Goal: Task Accomplishment & Management: Manage account settings

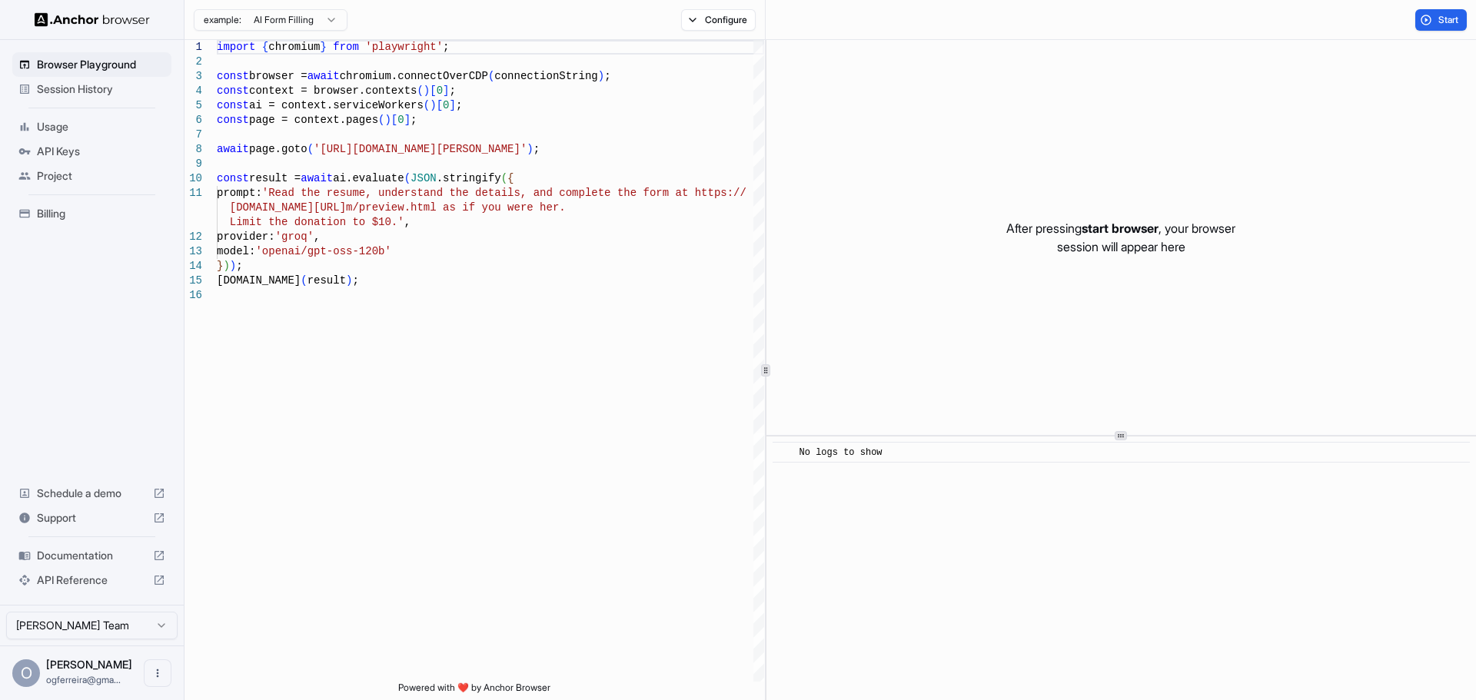
click at [49, 156] on span "API Keys" at bounding box center [101, 151] width 128 height 15
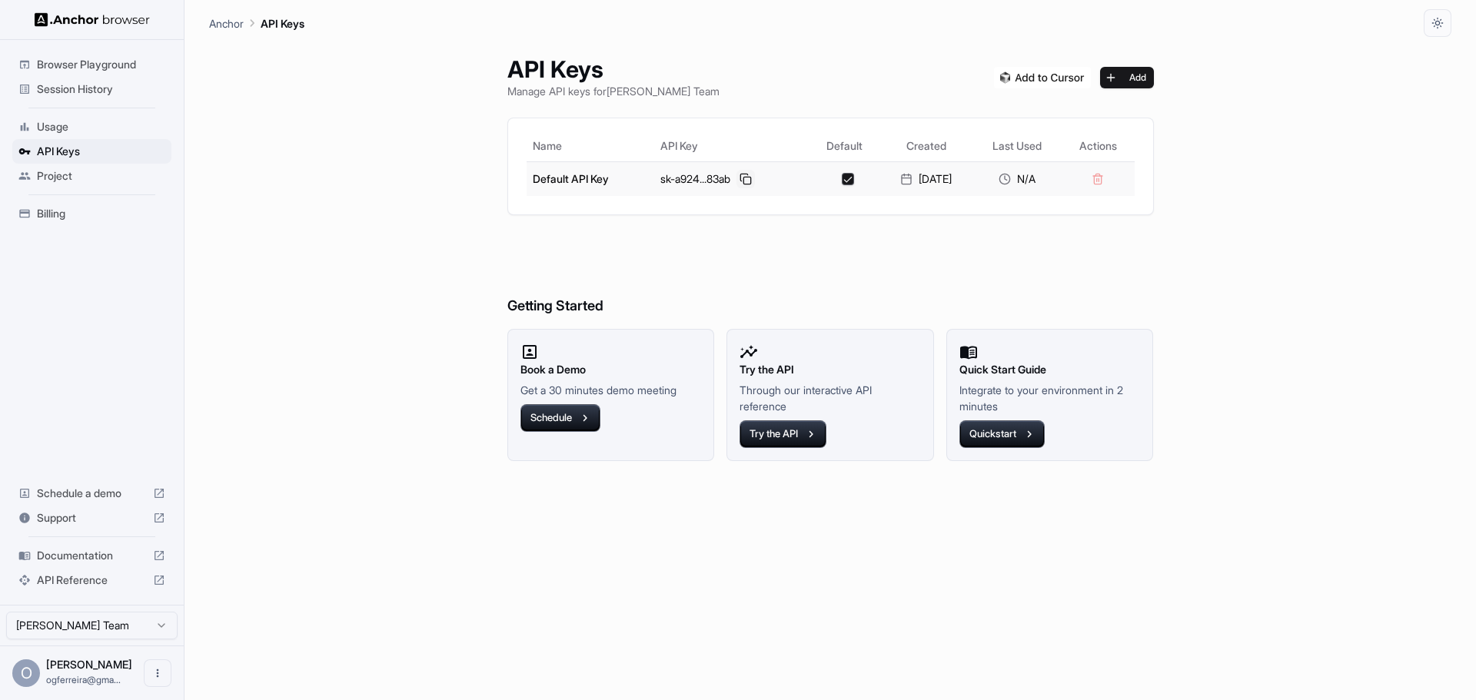
click at [742, 181] on button at bounding box center [745, 179] width 18 height 18
click at [1131, 78] on button "Add" at bounding box center [1127, 78] width 54 height 22
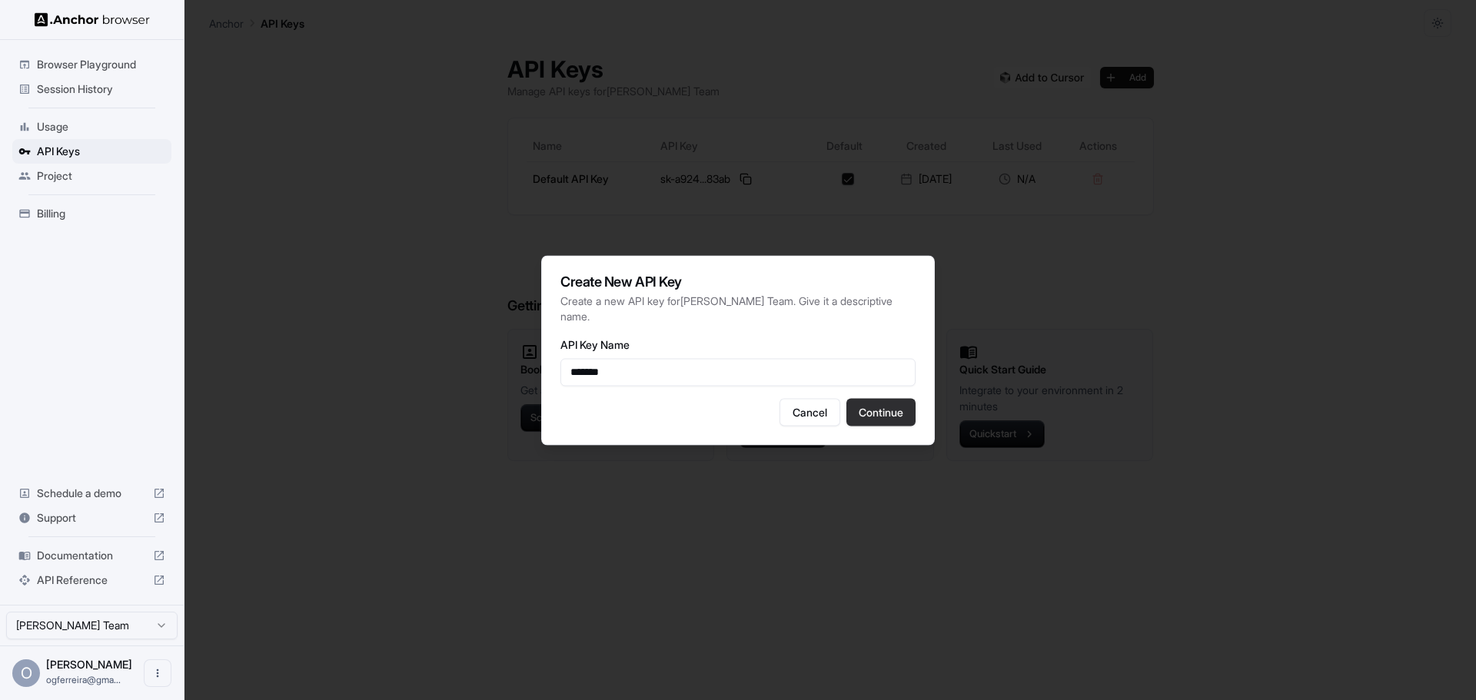
type input "*******"
click at [885, 413] on button "Continue" at bounding box center [880, 412] width 69 height 28
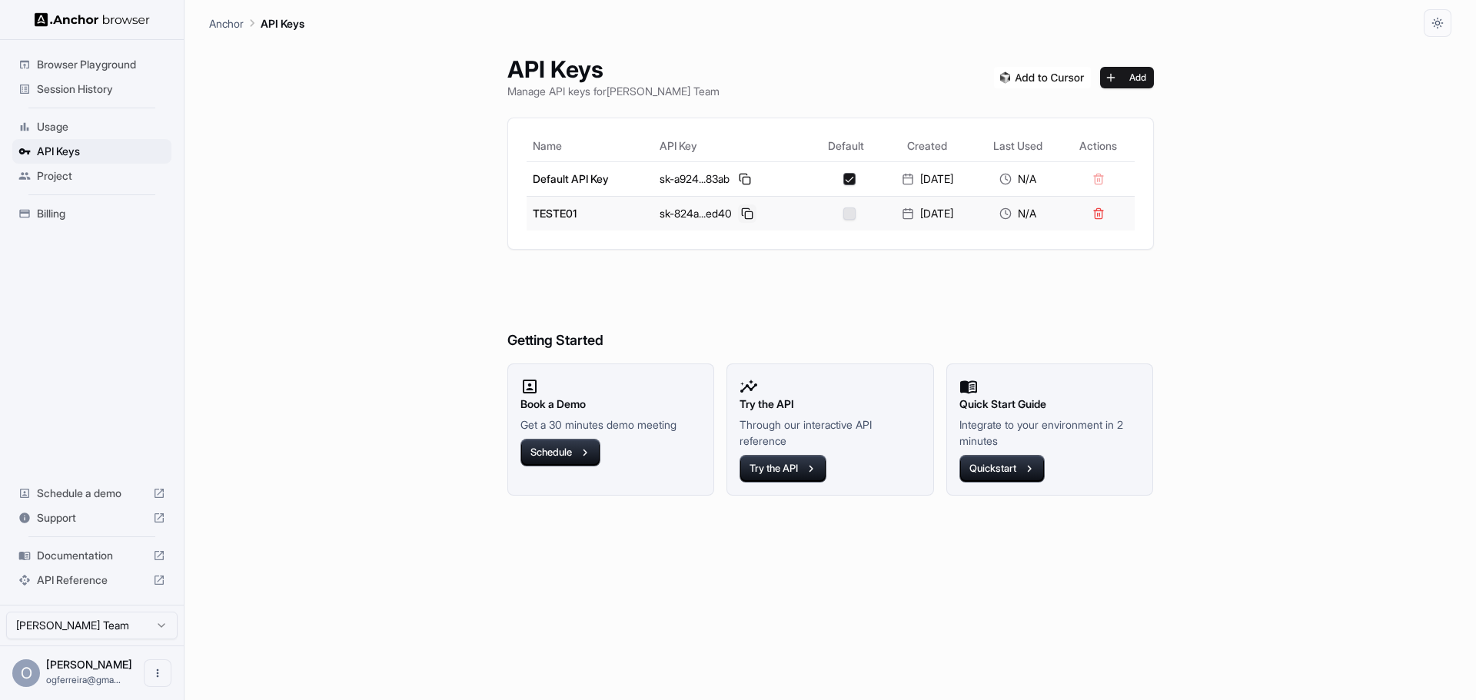
click at [739, 214] on button at bounding box center [747, 213] width 18 height 18
click at [1413, 480] on div "API Keys Manage API keys for [PERSON_NAME] Team Add Name API Key Default Create…" at bounding box center [830, 368] width 1242 height 663
click at [789, 470] on button "Try the API" at bounding box center [782, 469] width 87 height 28
click at [843, 216] on button "button" at bounding box center [849, 214] width 12 height 12
click at [843, 215] on button "button" at bounding box center [849, 214] width 12 height 12
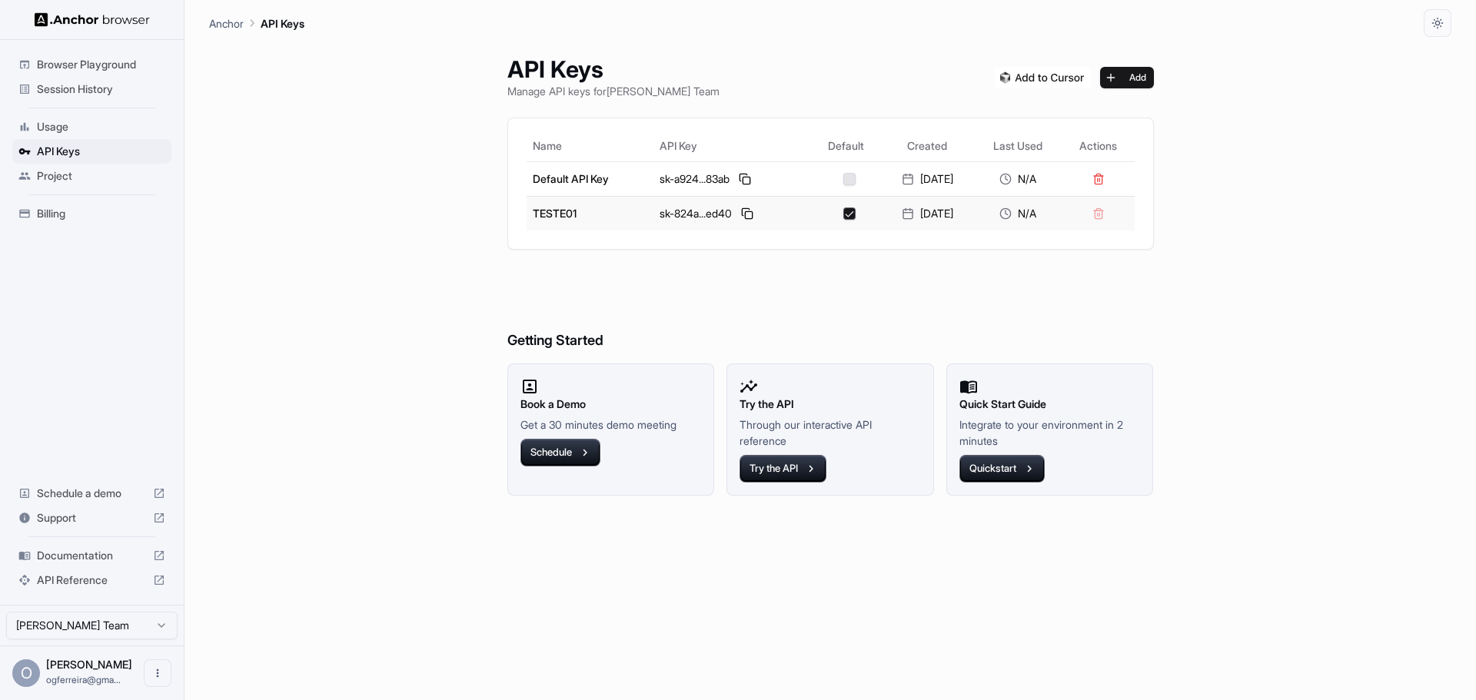
click at [843, 215] on button "button" at bounding box center [849, 214] width 12 height 12
click at [557, 447] on button "Schedule" at bounding box center [560, 453] width 80 height 28
click at [998, 468] on button "Quickstart" at bounding box center [1001, 469] width 85 height 28
